Goal: Task Accomplishment & Management: Use online tool/utility

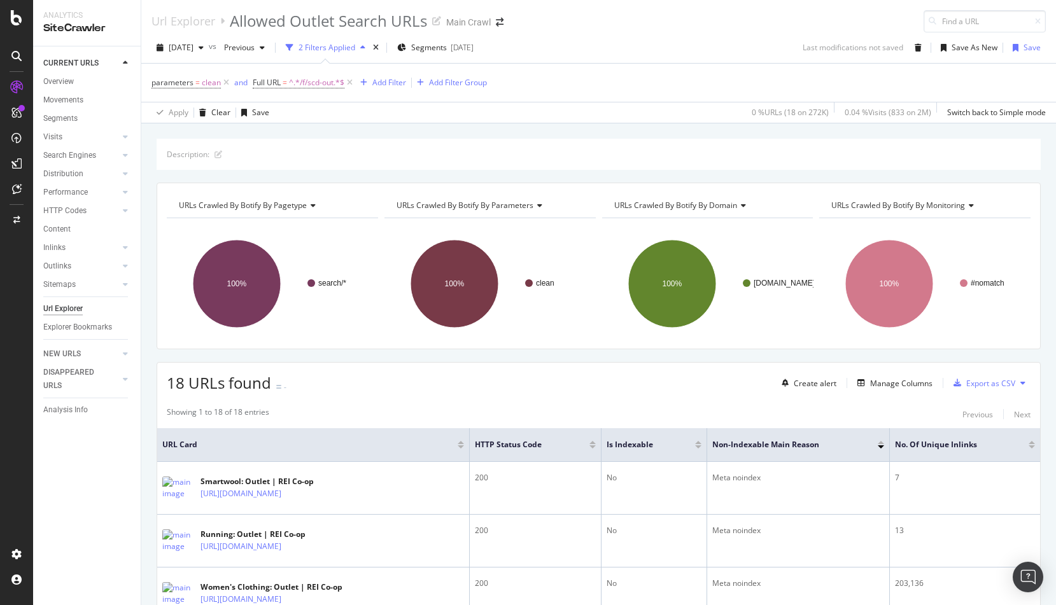
click at [677, 53] on div "[DATE] vs Previous 2 Filters Applied Segments [DATE] Last modifications not sav…" at bounding box center [598, 50] width 915 height 25
click at [895, 384] on div "Manage Columns" at bounding box center [901, 383] width 62 height 11
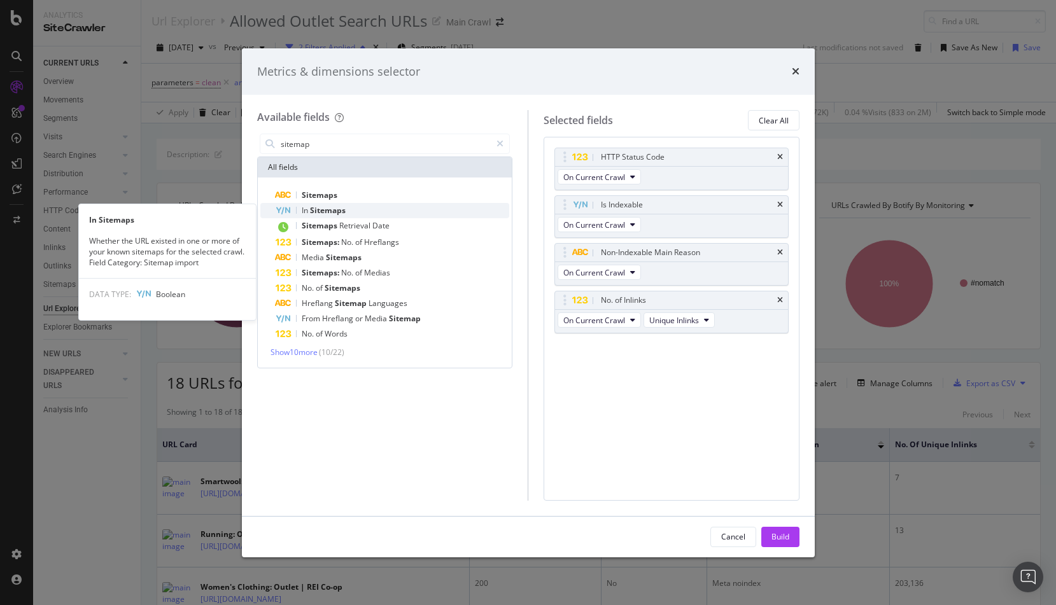
type input "sitemap"
click at [341, 212] on span "Sitemaps" at bounding box center [328, 210] width 36 height 11
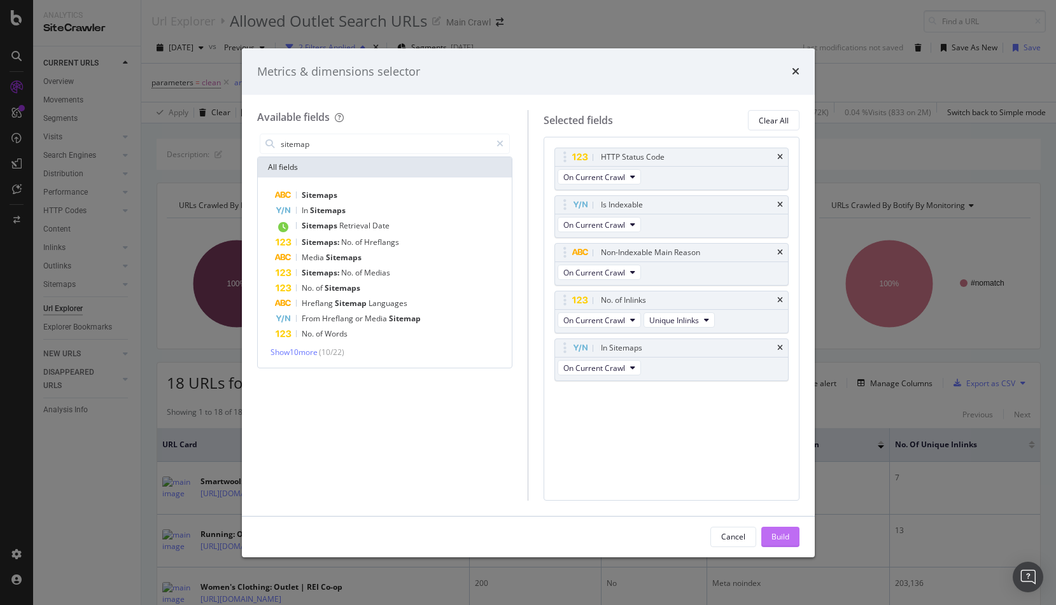
click at [773, 538] on div "Build" at bounding box center [780, 536] width 18 height 11
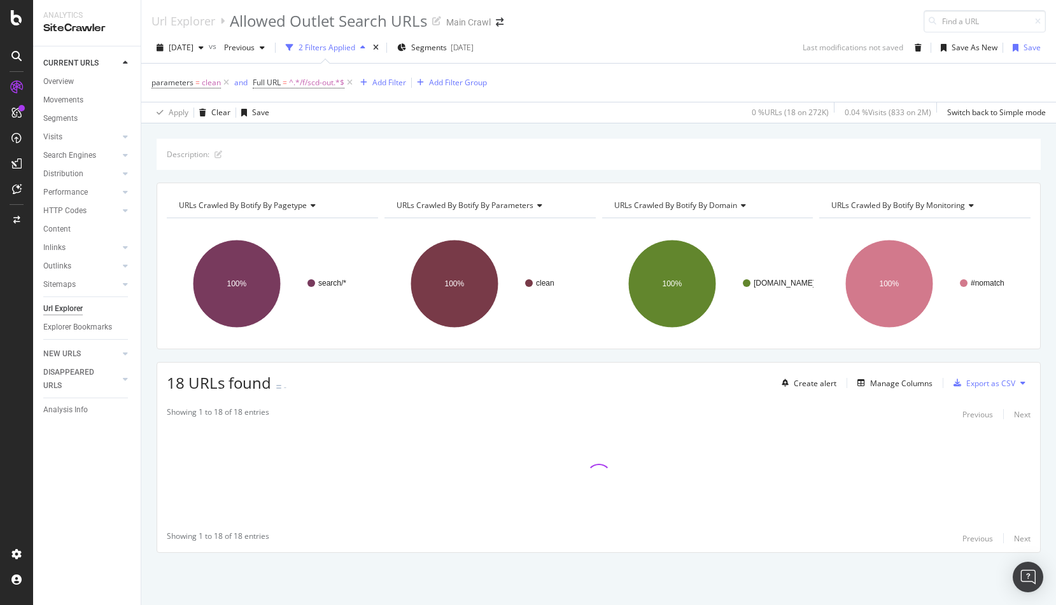
click at [584, 369] on div "18 URLs found - Create alert Manage Columns Export as CSV" at bounding box center [598, 378] width 883 height 31
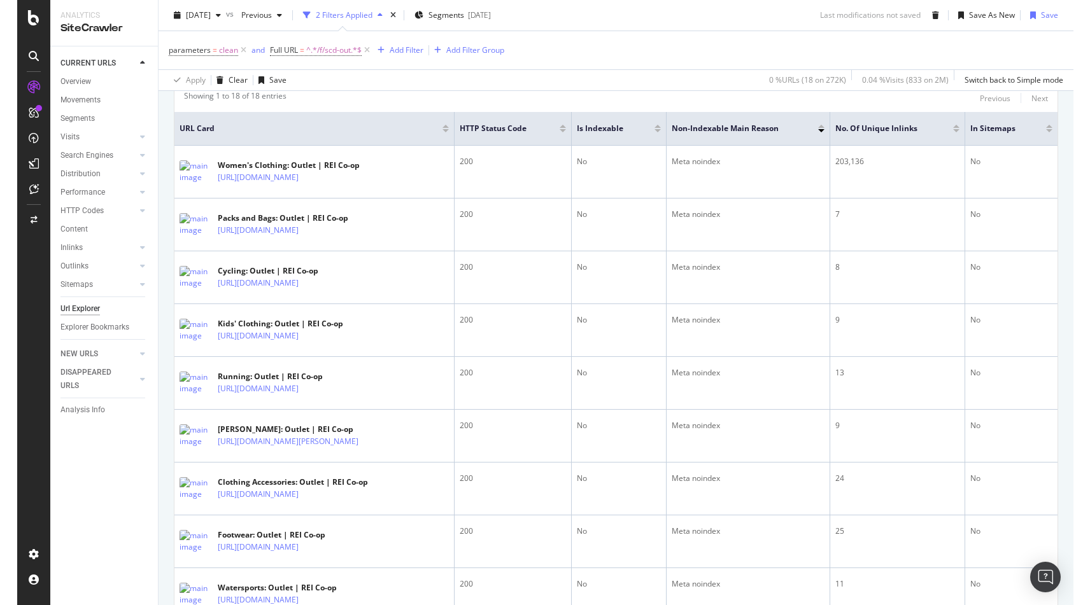
scroll to position [881, 0]
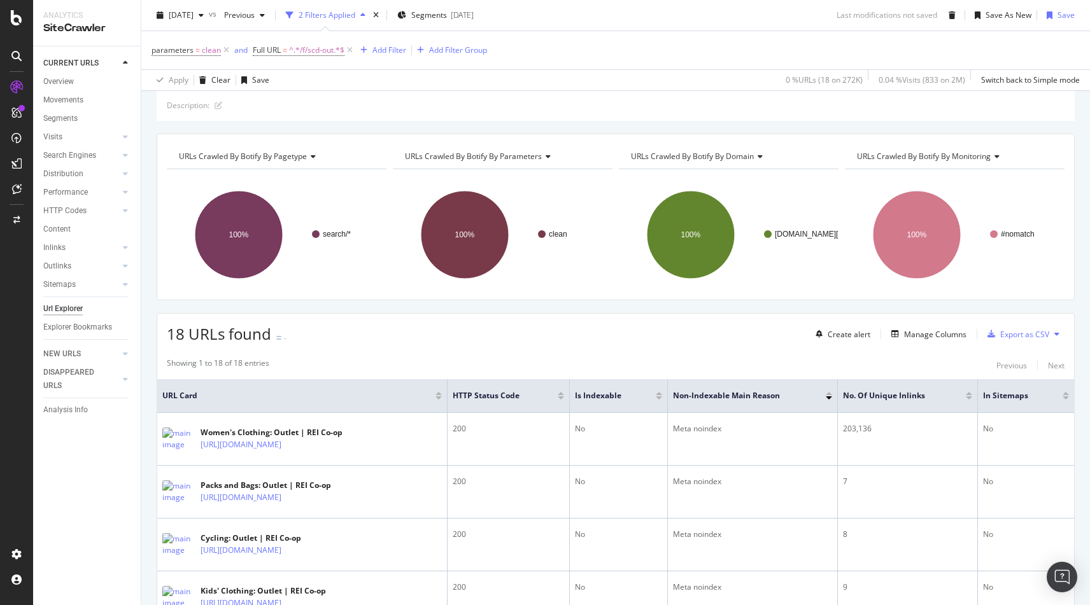
scroll to position [0, 0]
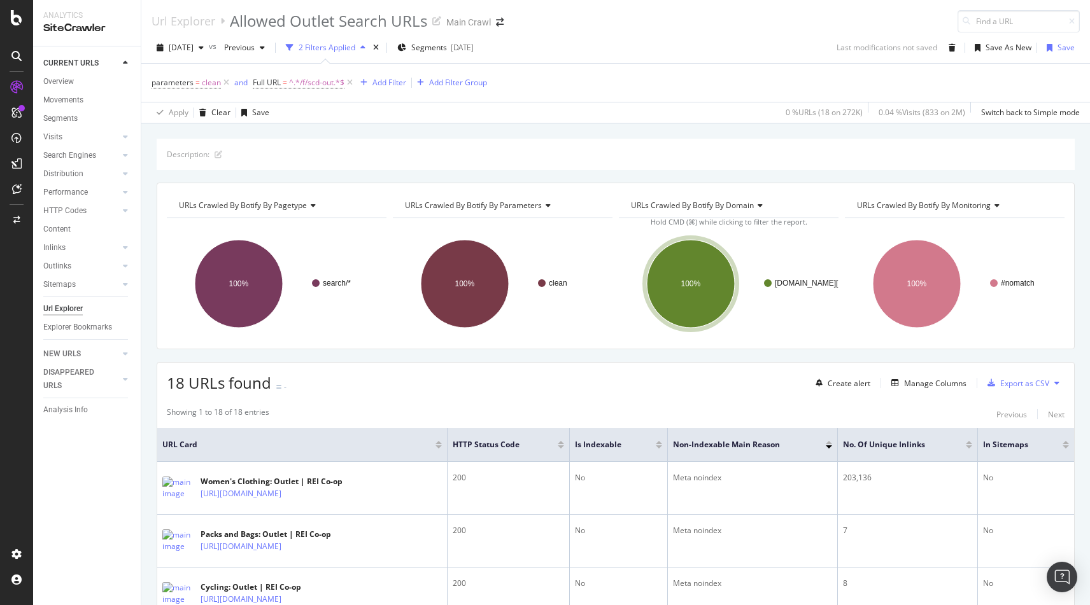
click at [684, 61] on div "[DATE] vs Previous 2 Filters Applied Segments [DATE] Last modifications not sav…" at bounding box center [615, 50] width 948 height 25
click at [689, 49] on div "[DATE] vs Previous 2 Filters Applied Segments [DATE] Last modifications not sav…" at bounding box center [615, 50] width 948 height 25
